Goal: Information Seeking & Learning: Learn about a topic

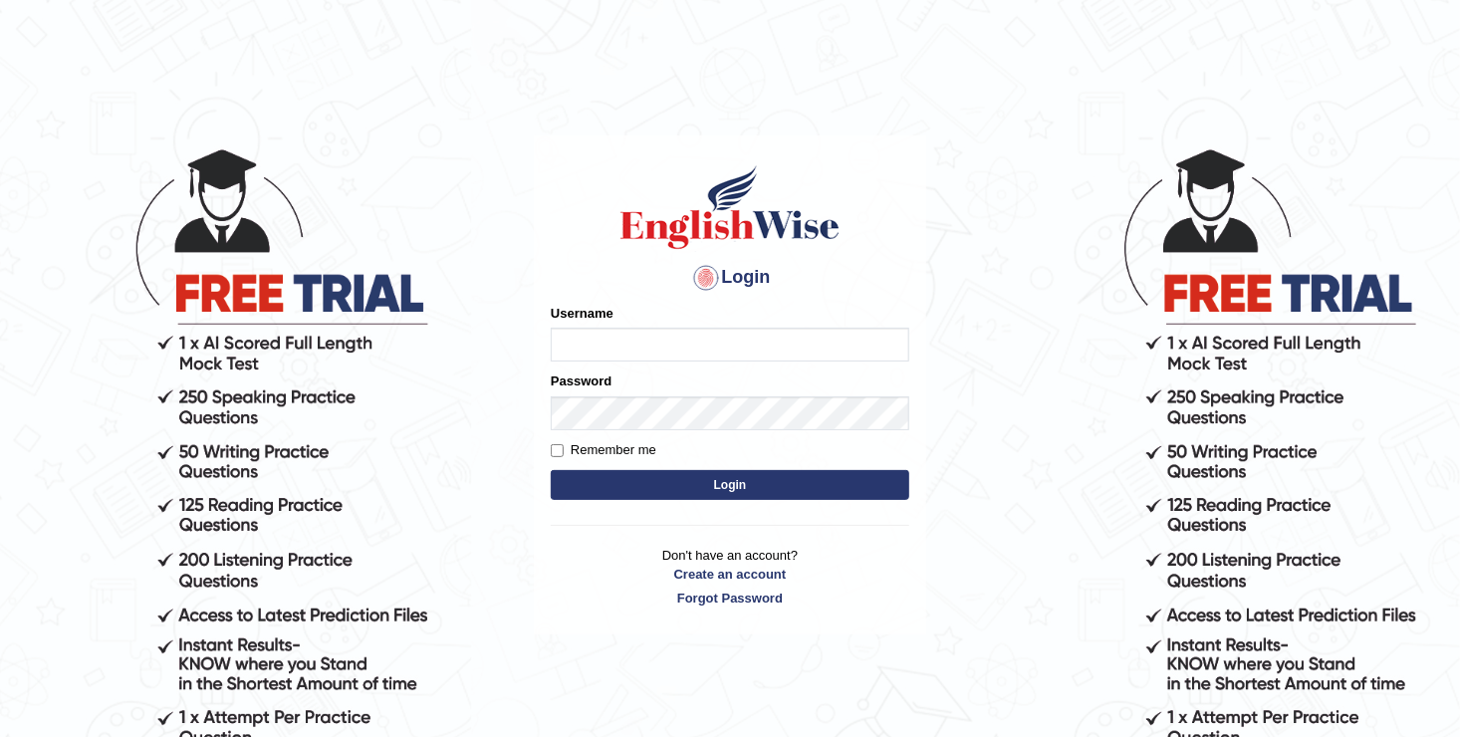
type input "Anesu_92"
click at [718, 482] on button "Login" at bounding box center [730, 485] width 358 height 30
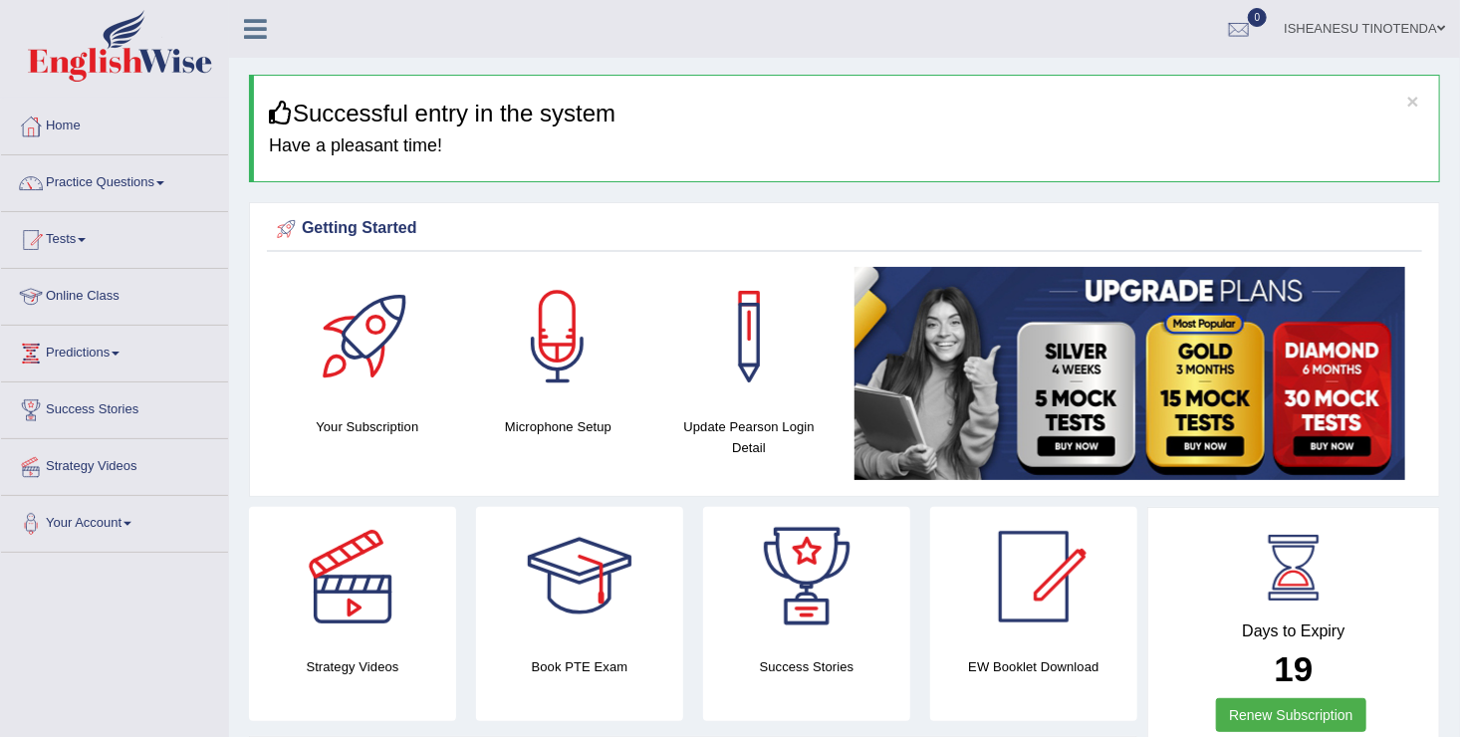
click at [61, 297] on link "Online Class" at bounding box center [114, 294] width 227 height 50
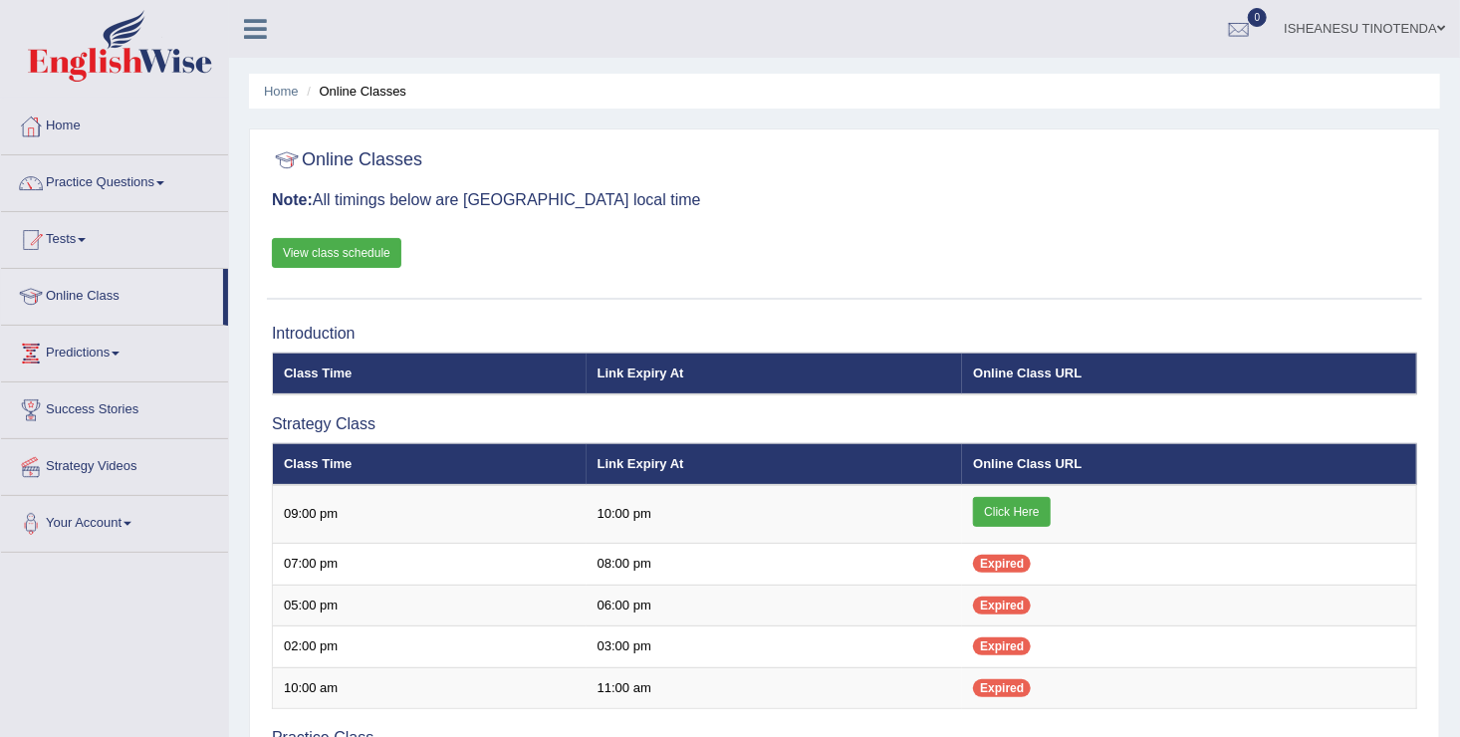
click at [307, 255] on link "View class schedule" at bounding box center [336, 253] width 129 height 30
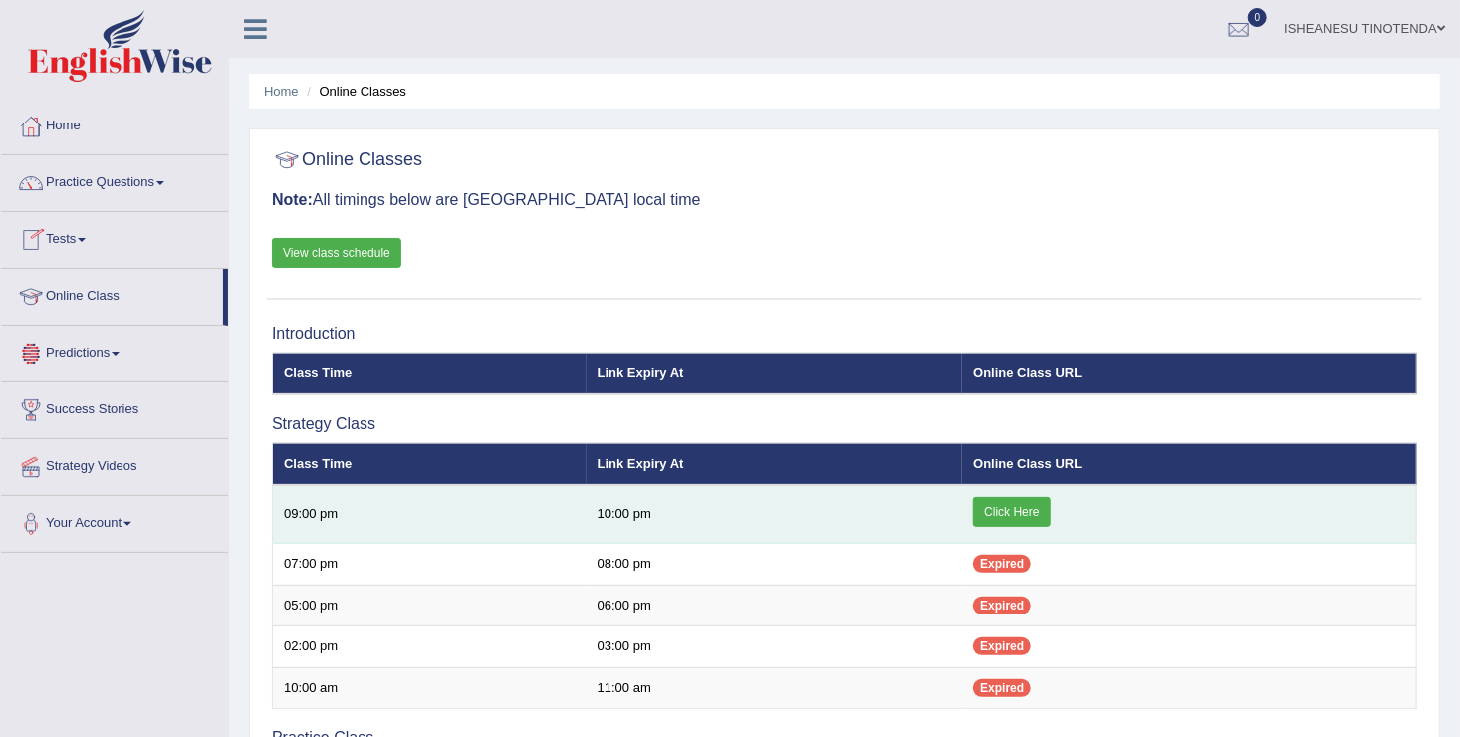
click at [1031, 505] on link "Click Here" at bounding box center [1011, 512] width 77 height 30
